Goal: Transaction & Acquisition: Purchase product/service

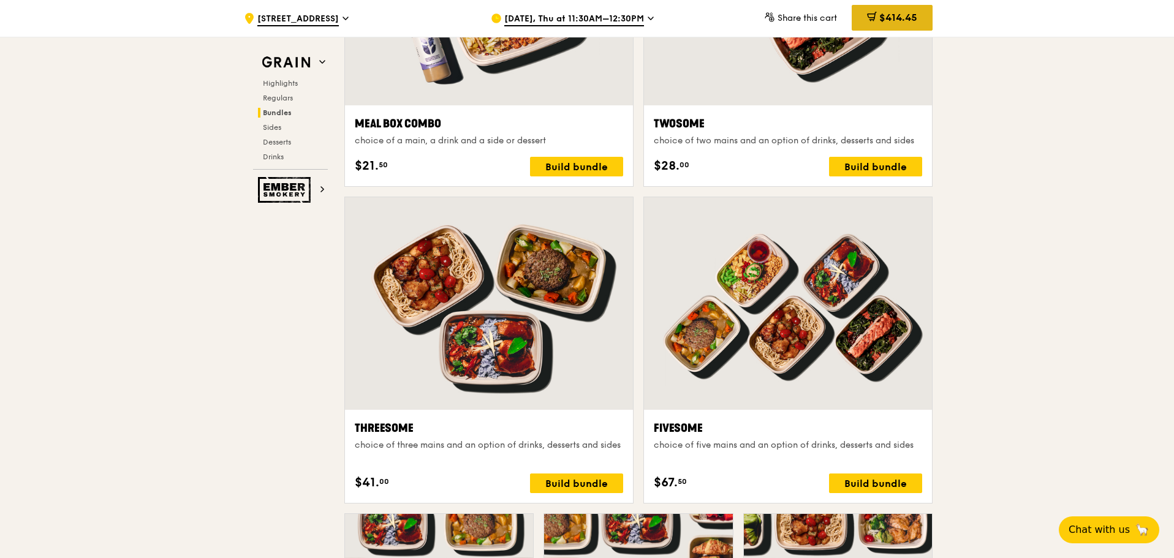
click at [882, 20] on span "$414.45" at bounding box center [898, 18] width 38 height 12
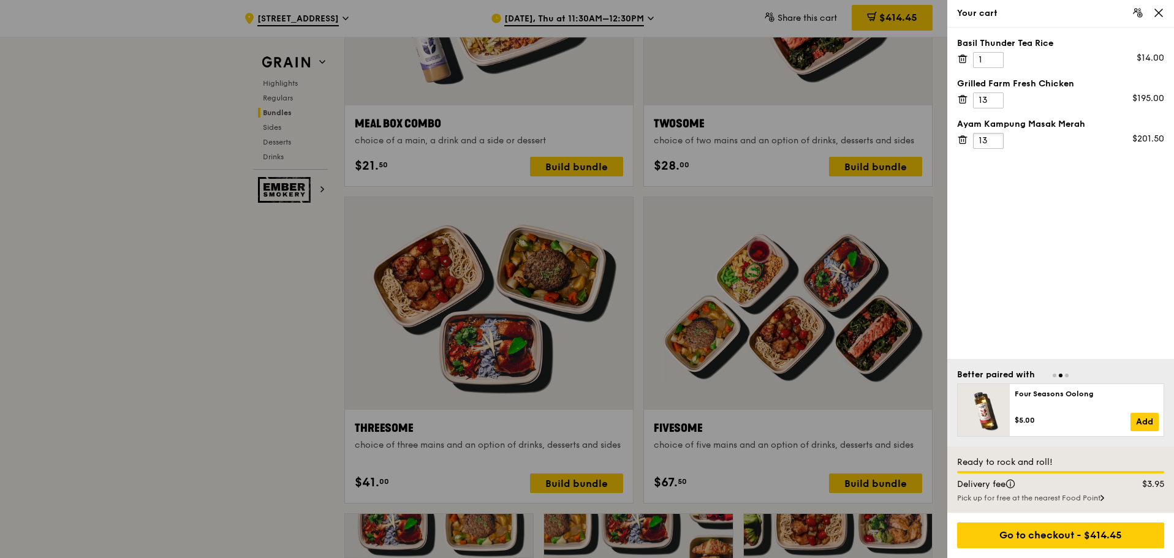
click at [1000, 146] on input "13" at bounding box center [988, 141] width 31 height 16
click at [996, 146] on input "12" at bounding box center [988, 141] width 31 height 16
click at [996, 146] on input "11" at bounding box center [988, 141] width 31 height 16
type input "10"
click at [996, 146] on input "10" at bounding box center [988, 141] width 31 height 16
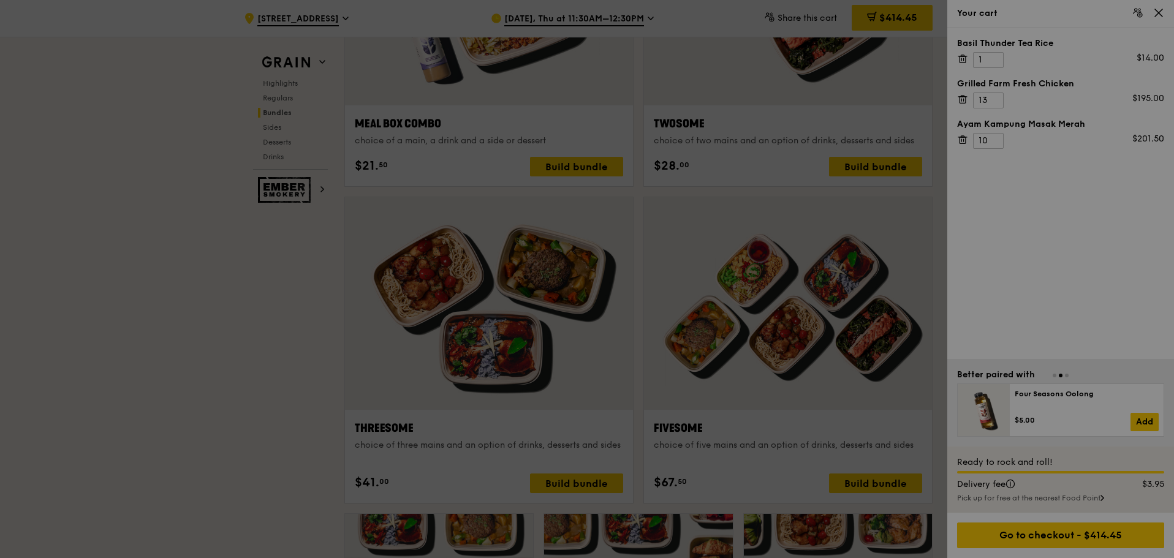
click at [994, 97] on div at bounding box center [587, 279] width 1174 height 558
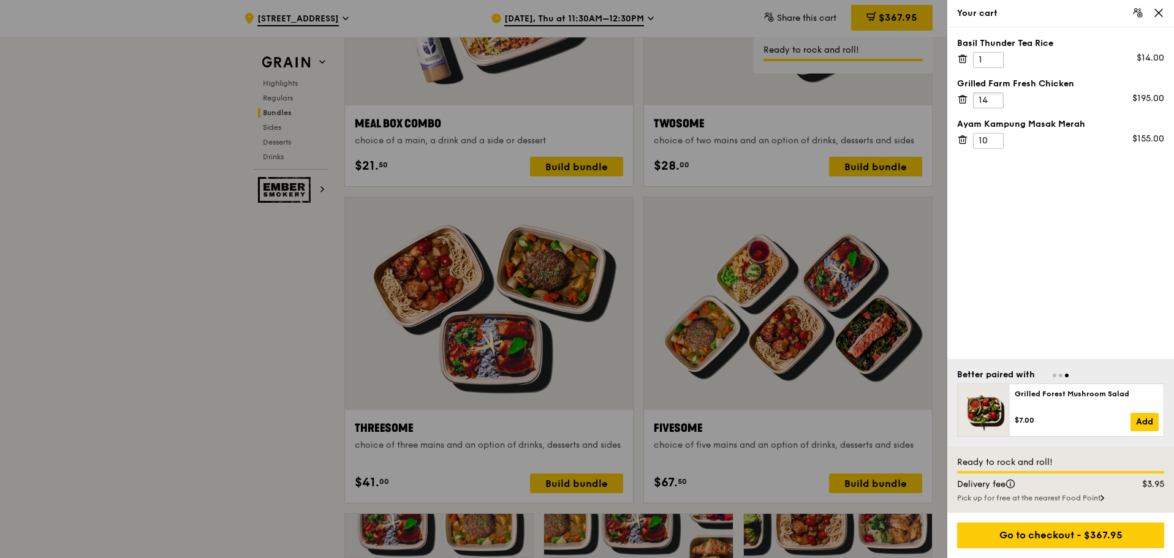
click at [995, 96] on input "14" at bounding box center [988, 100] width 31 height 16
click at [995, 96] on input "15" at bounding box center [988, 100] width 31 height 16
type input "16"
click at [995, 96] on input "16" at bounding box center [988, 100] width 31 height 16
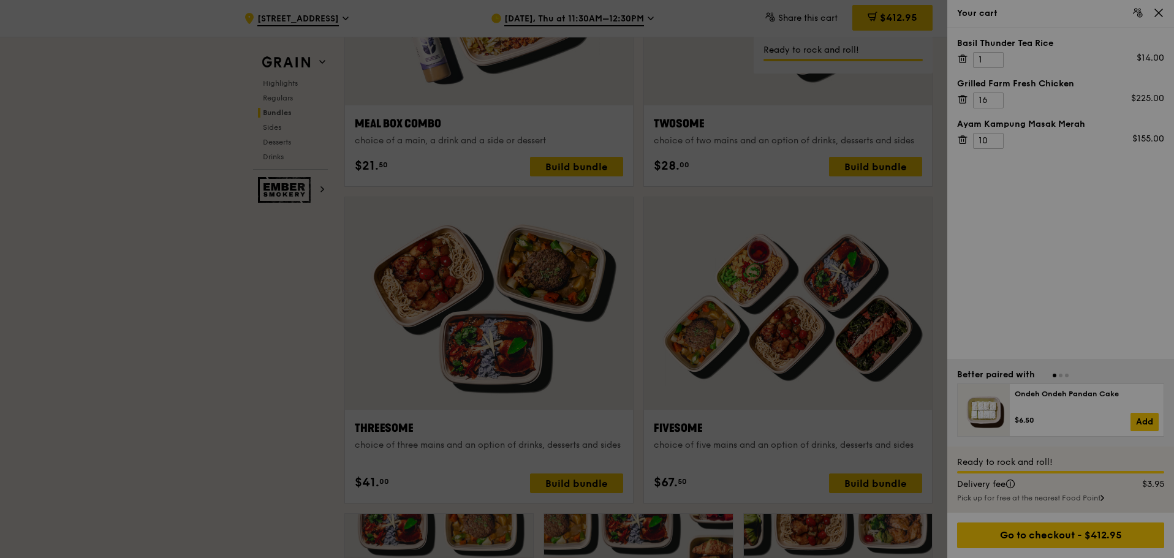
click at [1085, 225] on div at bounding box center [587, 279] width 1174 height 558
